Goal: Information Seeking & Learning: Learn about a topic

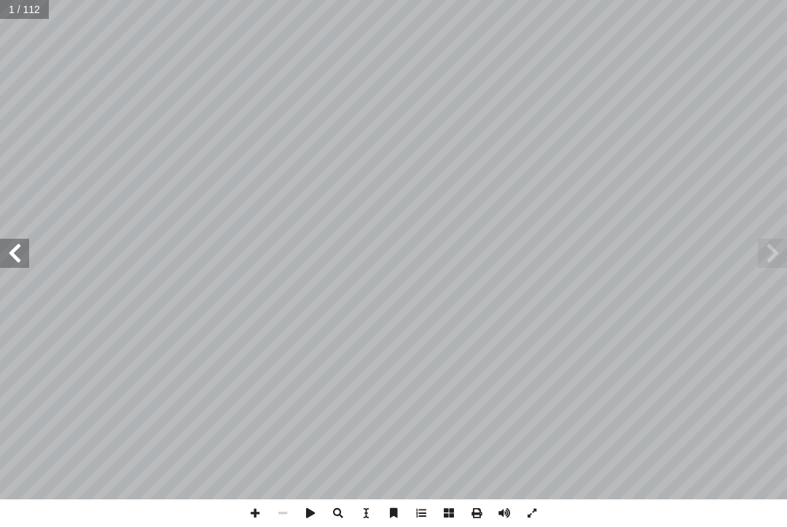
click at [13, 243] on span at bounding box center [14, 253] width 29 height 29
